Goal: Task Accomplishment & Management: Complete application form

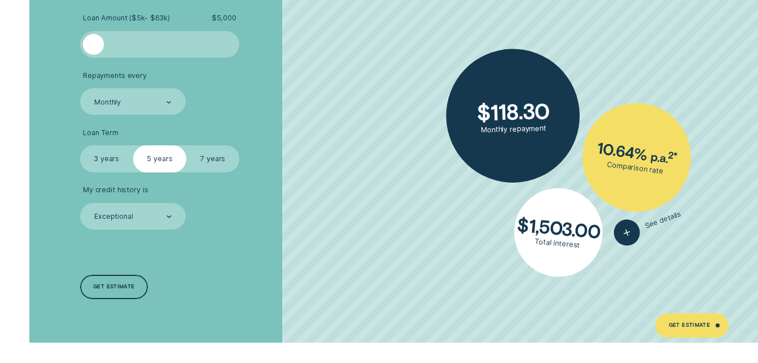
scroll to position [1852, 0]
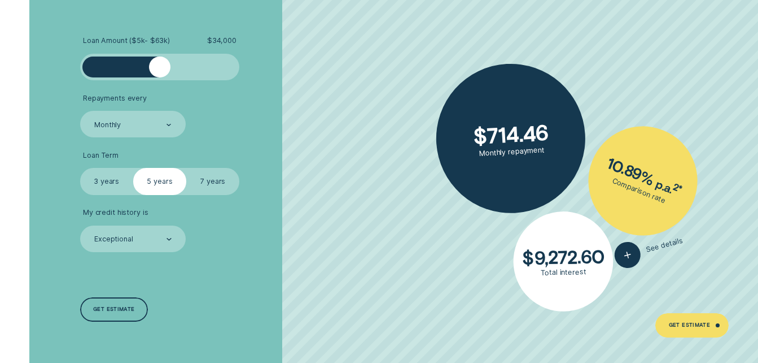
drag, startPoint x: 97, startPoint y: 66, endPoint x: 159, endPoint y: 67, distance: 62.1
click at [159, 67] on div at bounding box center [159, 66] width 21 height 21
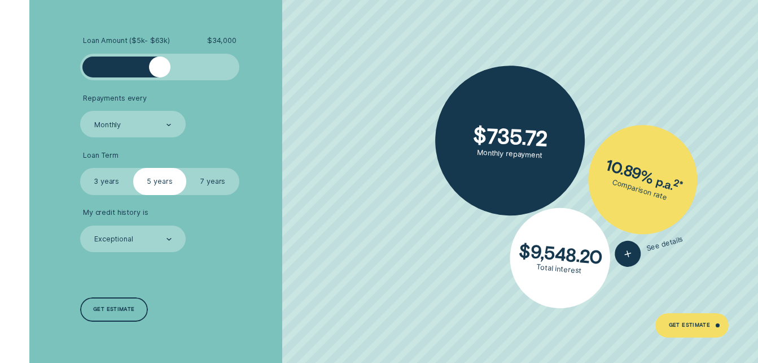
click at [213, 175] on label "7 years" at bounding box center [212, 181] width 53 height 27
click at [186, 168] on input "7 years" at bounding box center [186, 168] width 0 height 0
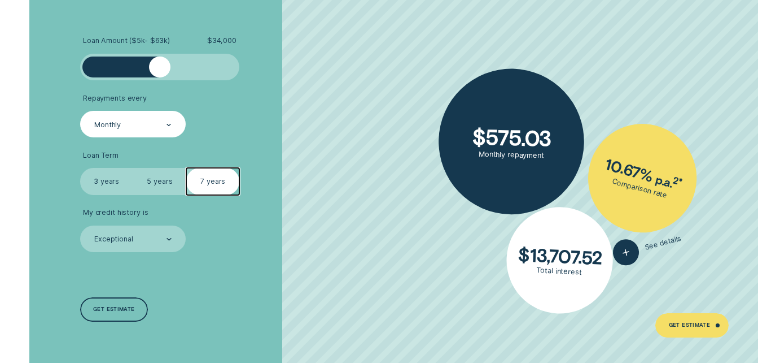
click at [174, 121] on div "Monthly" at bounding box center [133, 124] width 106 height 27
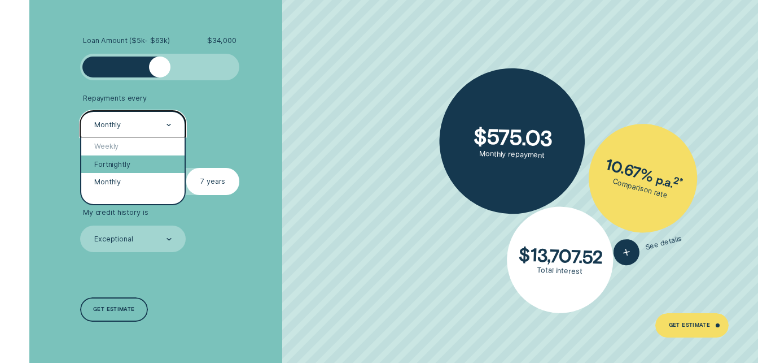
click at [132, 162] on div "Fortnightly" at bounding box center [133, 164] width 104 height 18
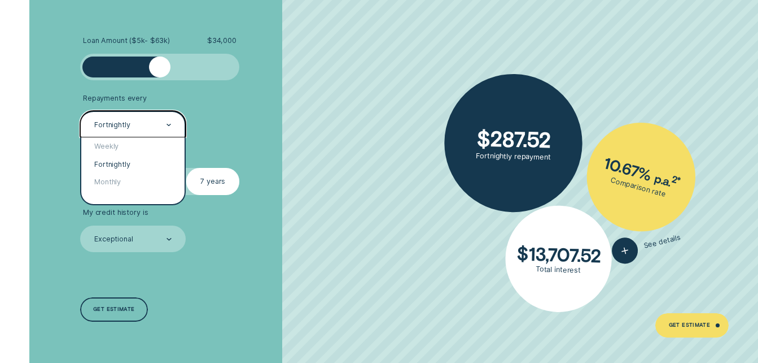
click at [119, 151] on div "Weekly" at bounding box center [133, 146] width 104 height 18
click at [119, 151] on label "Loan Term" at bounding box center [160, 155] width 160 height 9
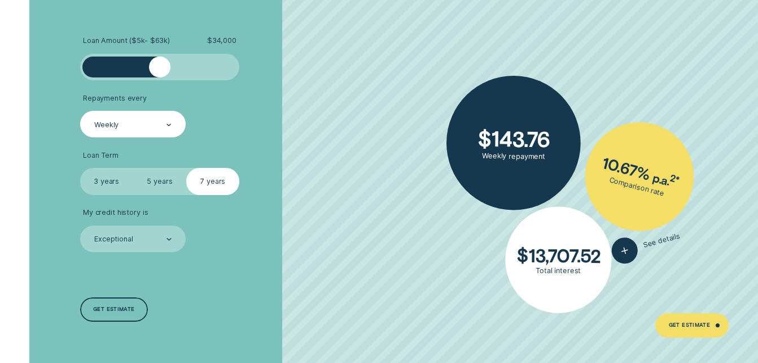
click at [134, 135] on div "Weekly" at bounding box center [133, 124] width 106 height 27
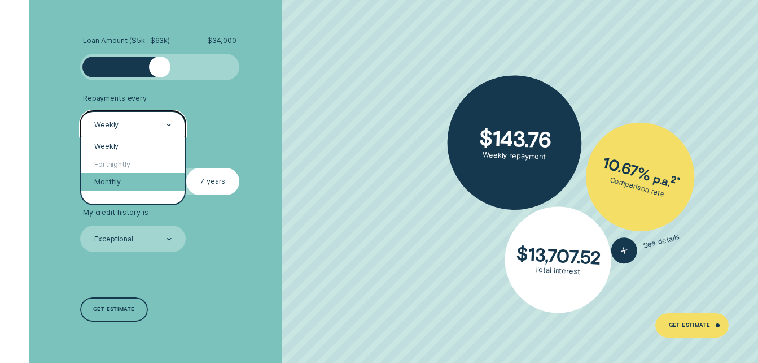
click at [111, 179] on div "Monthly" at bounding box center [133, 182] width 104 height 18
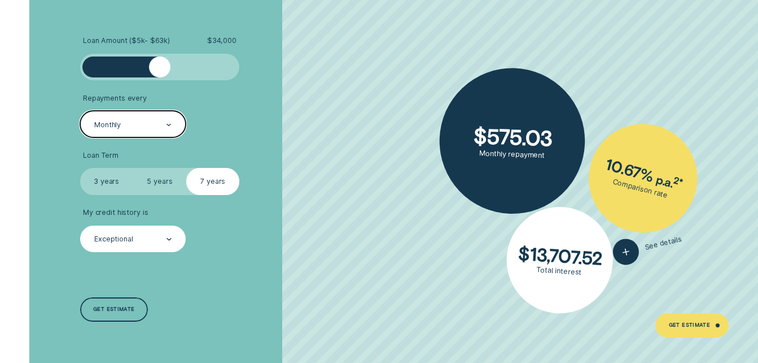
click at [136, 239] on div "Exceptional" at bounding box center [132, 239] width 78 height 10
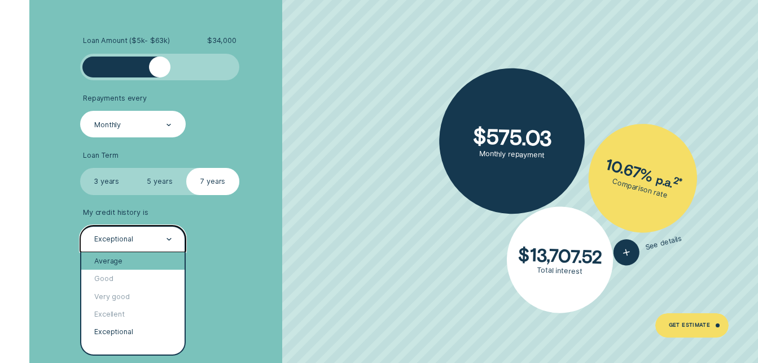
click at [137, 256] on div "Average" at bounding box center [133, 261] width 104 height 18
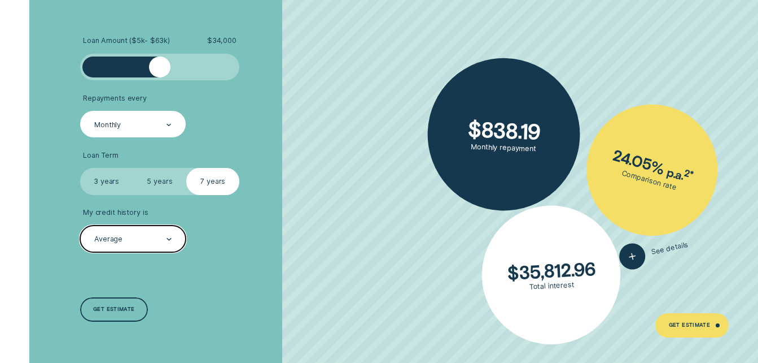
click at [171, 134] on div at bounding box center [169, 124] width 5 height 25
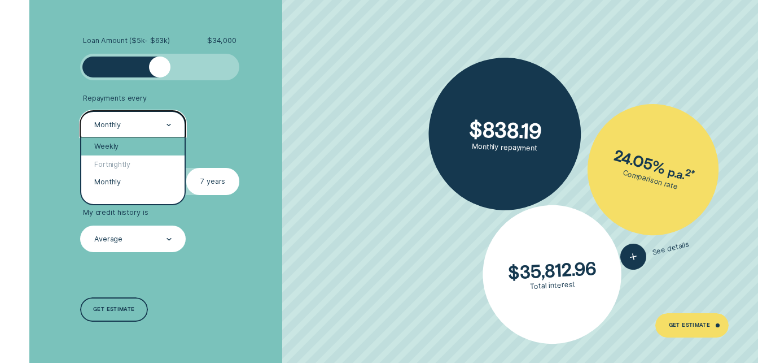
click at [150, 147] on div "Weekly" at bounding box center [133, 146] width 104 height 18
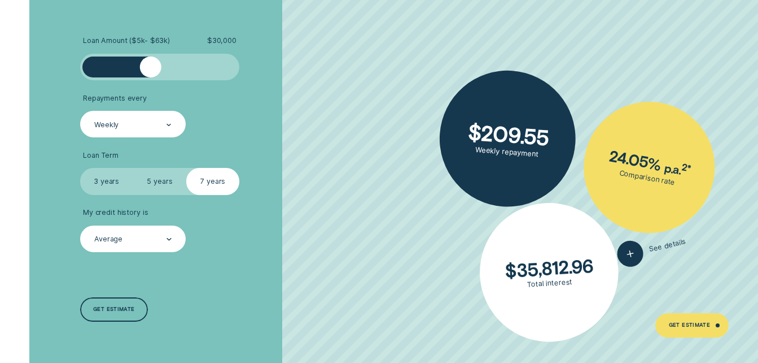
drag, startPoint x: 160, startPoint y: 73, endPoint x: 151, endPoint y: 72, distance: 8.5
click at [151, 72] on div at bounding box center [150, 66] width 21 height 21
